Goal: Find specific page/section: Find specific page/section

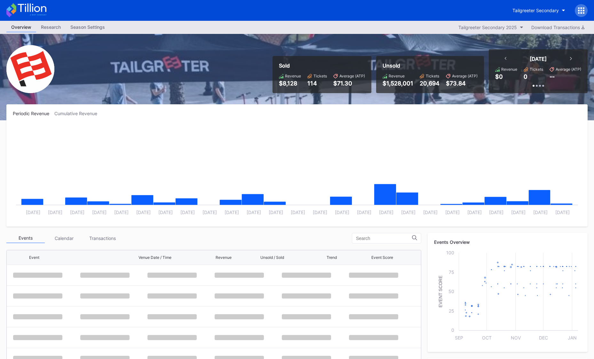
scroll to position [416, 0]
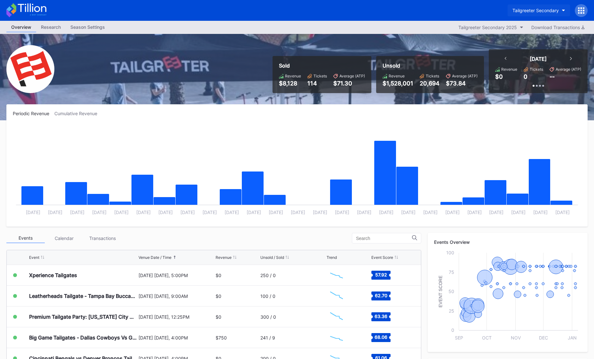
click at [542, 12] on div "Tailgreeter Secondary" at bounding box center [536, 10] width 46 height 5
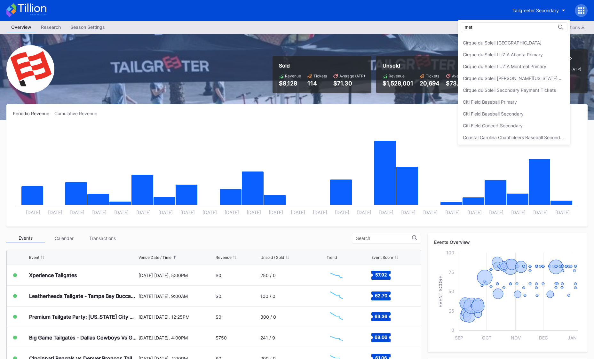
scroll to position [0, 0]
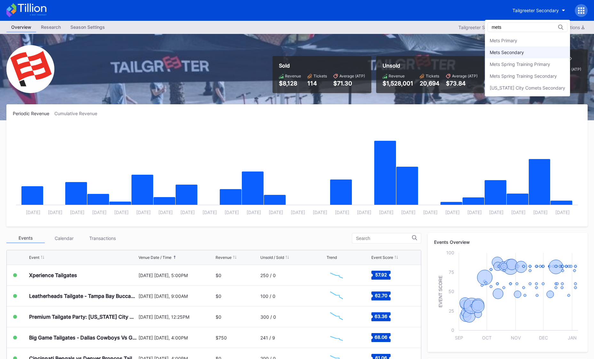
type input "mets"
click at [510, 56] on div "Mets Secondary" at bounding box center [527, 52] width 85 height 12
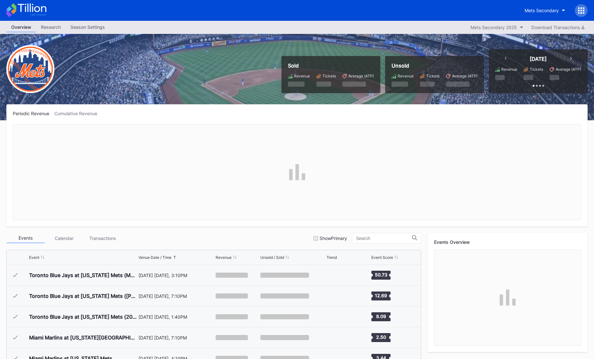
scroll to position [1662, 0]
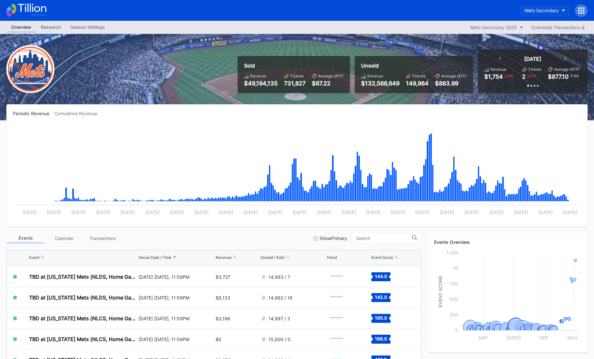
click at [531, 8] on div "Mets Secondary" at bounding box center [542, 10] width 34 height 5
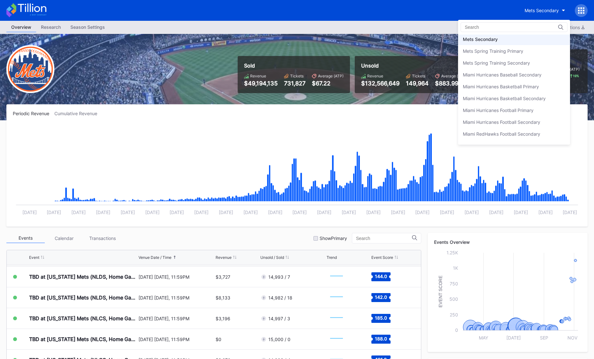
scroll to position [972, 0]
click at [487, 65] on div "Mets Primary" at bounding box center [477, 62] width 28 height 5
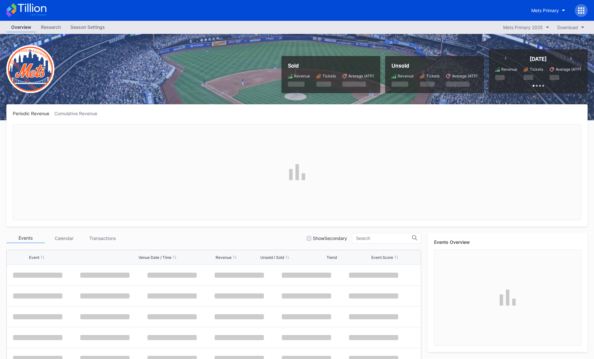
scroll to position [1662, 0]
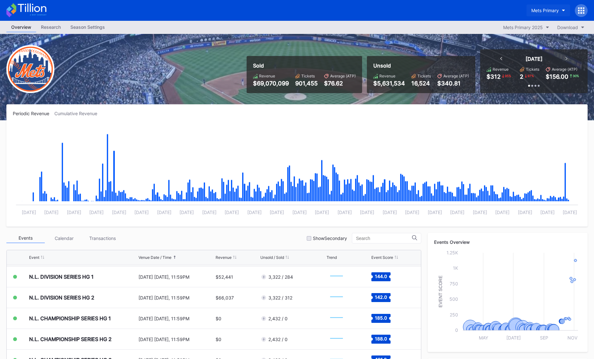
click at [545, 10] on div "Mets Primary" at bounding box center [546, 10] width 28 height 5
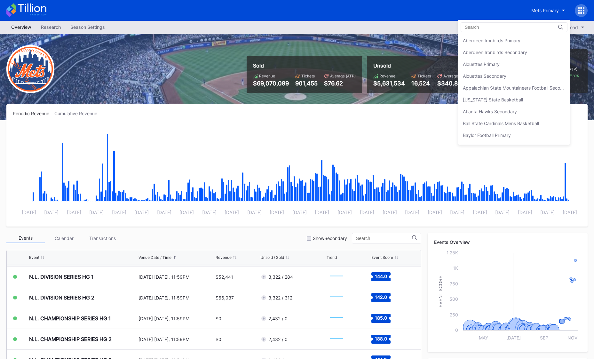
scroll to position [1021, 0]
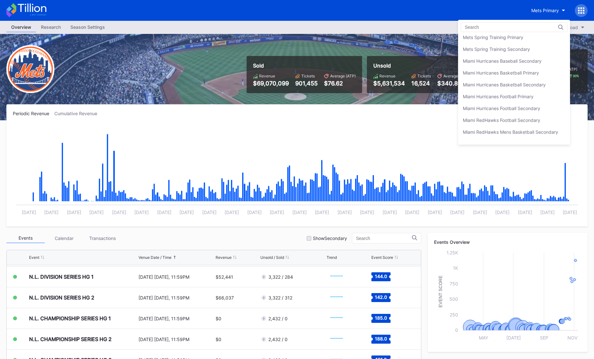
click at [495, 28] on div "Mets Secondary" at bounding box center [480, 25] width 34 height 5
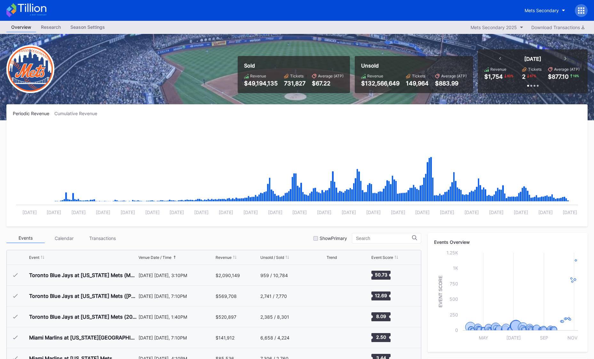
scroll to position [1662, 0]
